Goal: Task Accomplishment & Management: Use online tool/utility

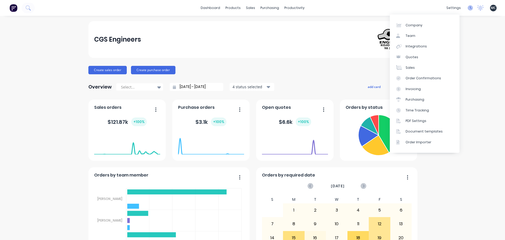
click at [468, 7] on icon at bounding box center [470, 7] width 5 height 5
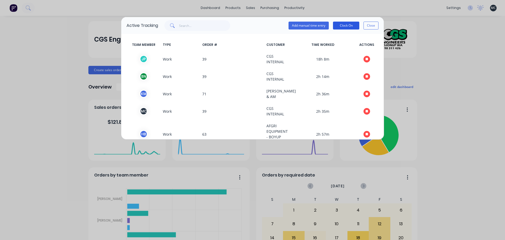
click at [348, 26] on button "Clock On" at bounding box center [346, 26] width 26 height 8
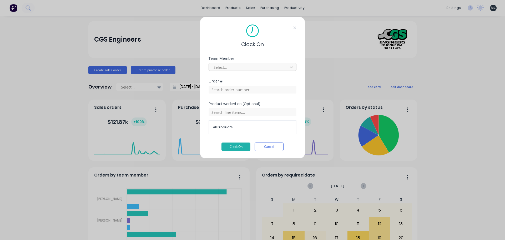
click at [247, 68] on div at bounding box center [249, 67] width 72 height 7
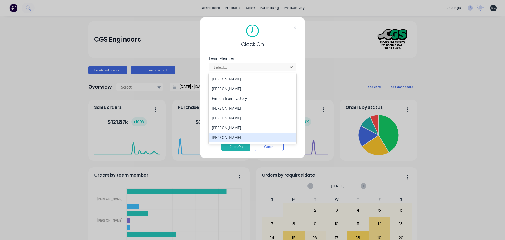
click at [233, 135] on div "[PERSON_NAME]" at bounding box center [253, 137] width 88 height 10
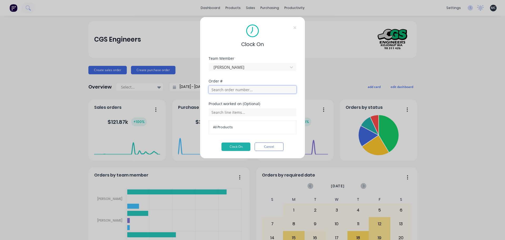
click at [243, 92] on input "text" at bounding box center [253, 89] width 88 height 8
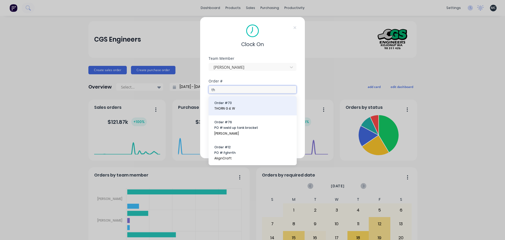
type input "th"
click at [241, 106] on span "THORN G & W" at bounding box center [252, 108] width 77 height 5
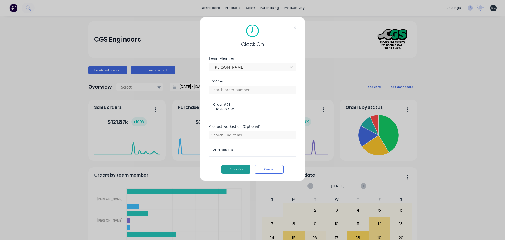
click at [240, 169] on button "Clock On" at bounding box center [235, 169] width 29 height 8
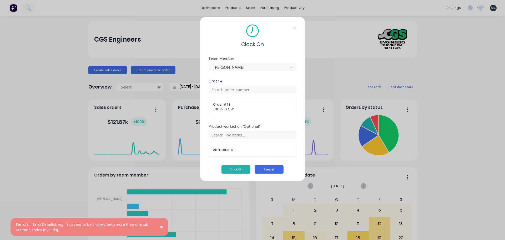
click at [267, 166] on button "Cancel" at bounding box center [269, 169] width 29 height 8
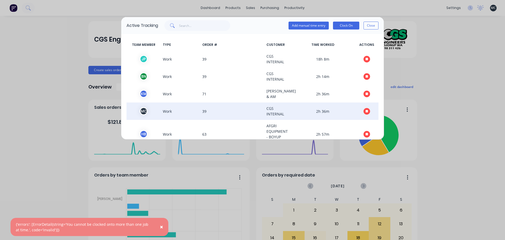
click at [366, 111] on icon "button" at bounding box center [367, 111] width 3 height 3
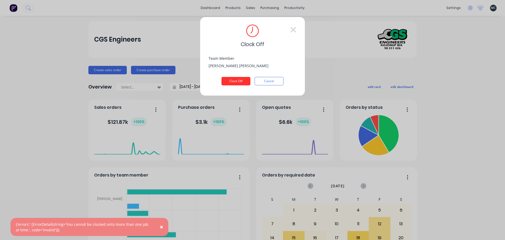
click at [240, 82] on button "Clock Off" at bounding box center [235, 81] width 29 height 8
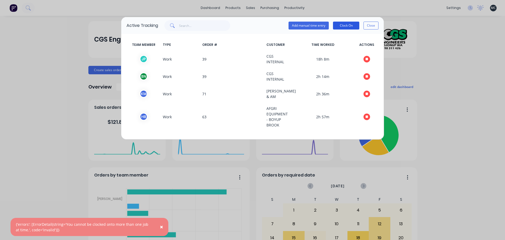
click at [350, 26] on button "Clock On" at bounding box center [346, 26] width 26 height 8
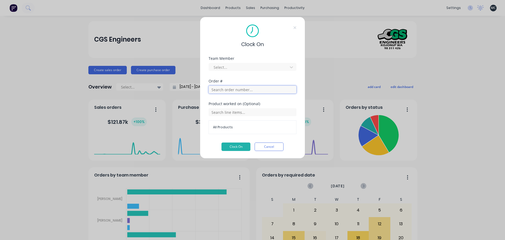
click at [236, 91] on input "text" at bounding box center [253, 89] width 88 height 8
click at [238, 65] on div at bounding box center [249, 67] width 72 height 7
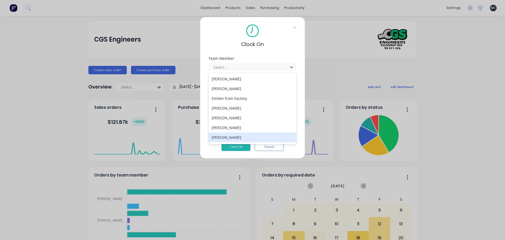
click at [233, 135] on div "[PERSON_NAME]" at bounding box center [253, 137] width 88 height 10
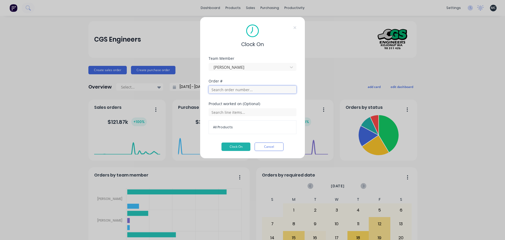
click at [240, 93] on input "text" at bounding box center [253, 89] width 88 height 8
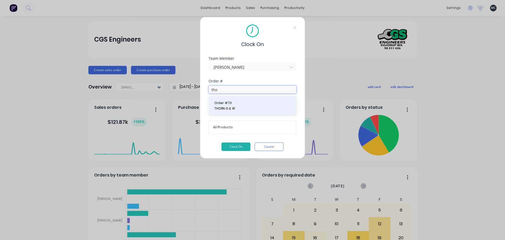
type input "tho"
click at [239, 104] on span "Order # 73" at bounding box center [252, 102] width 77 height 5
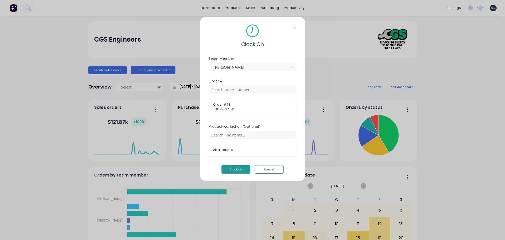
click at [235, 170] on button "Clock On" at bounding box center [235, 169] width 29 height 8
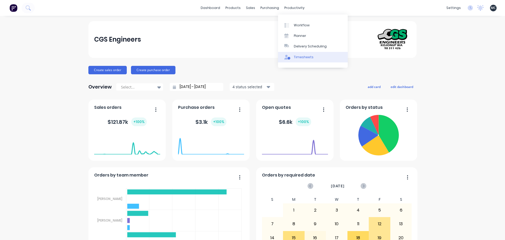
click at [300, 57] on div "Timesheets" at bounding box center [304, 57] width 20 height 5
